Goal: Information Seeking & Learning: Learn about a topic

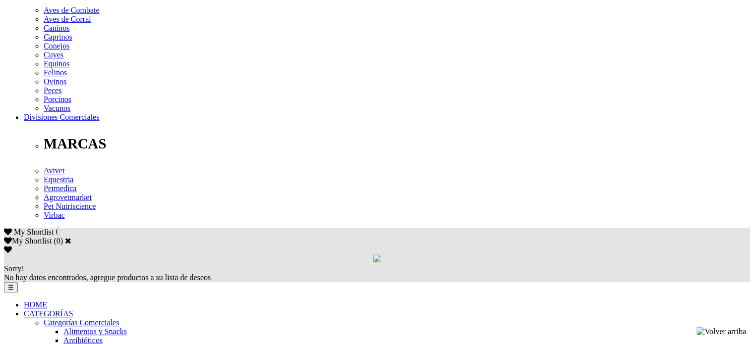
scroll to position [321, 0]
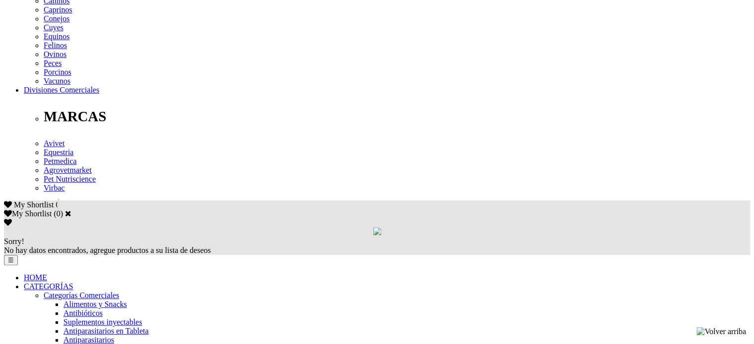
scroll to position [469, 0]
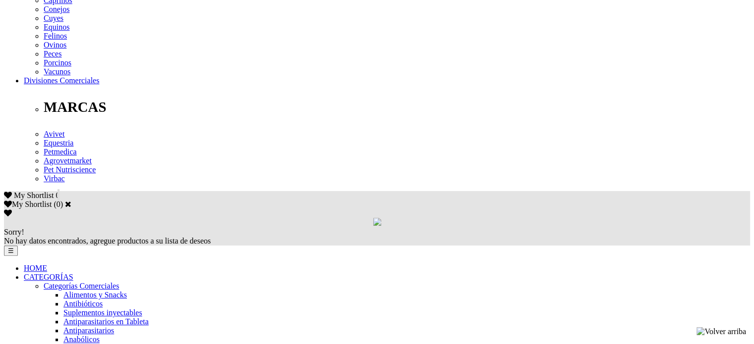
drag, startPoint x: 109, startPoint y: 167, endPoint x: 334, endPoint y: 162, distance: 225.5
drag, startPoint x: 109, startPoint y: 182, endPoint x: 315, endPoint y: 178, distance: 206.2
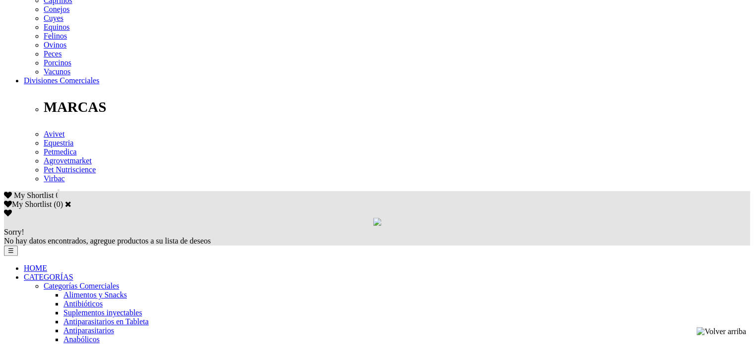
drag, startPoint x: 315, startPoint y: 178, endPoint x: 109, endPoint y: 160, distance: 206.4
